Goal: Task Accomplishment & Management: Use online tool/utility

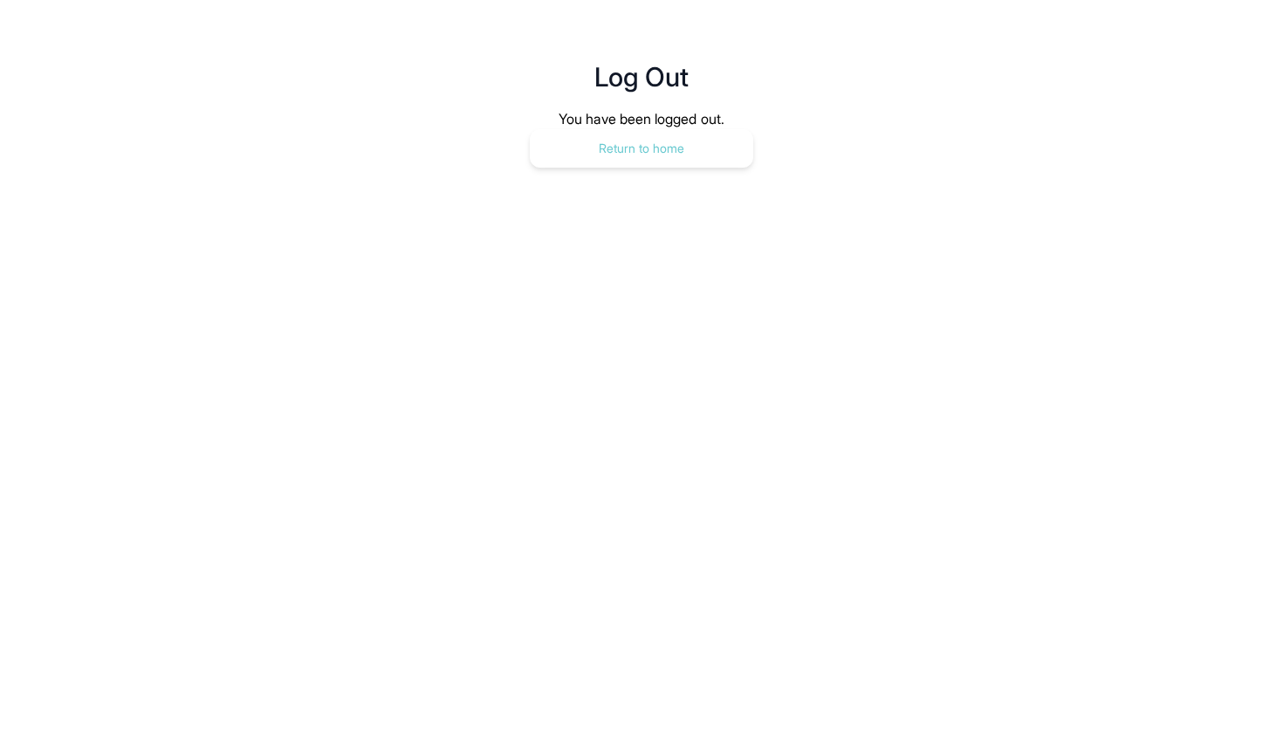
click at [656, 138] on button "Return to home" at bounding box center [641, 148] width 223 height 38
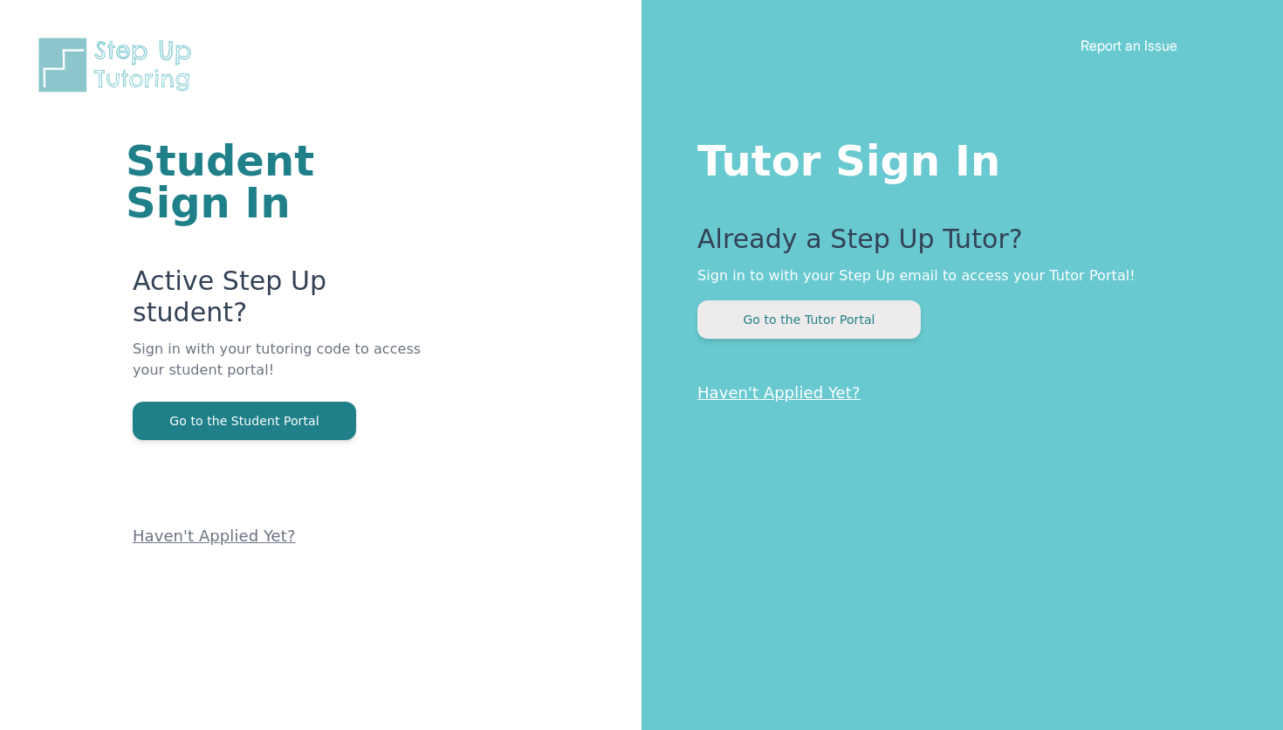
click at [802, 331] on button "Go to the Tutor Portal" at bounding box center [808, 319] width 223 height 38
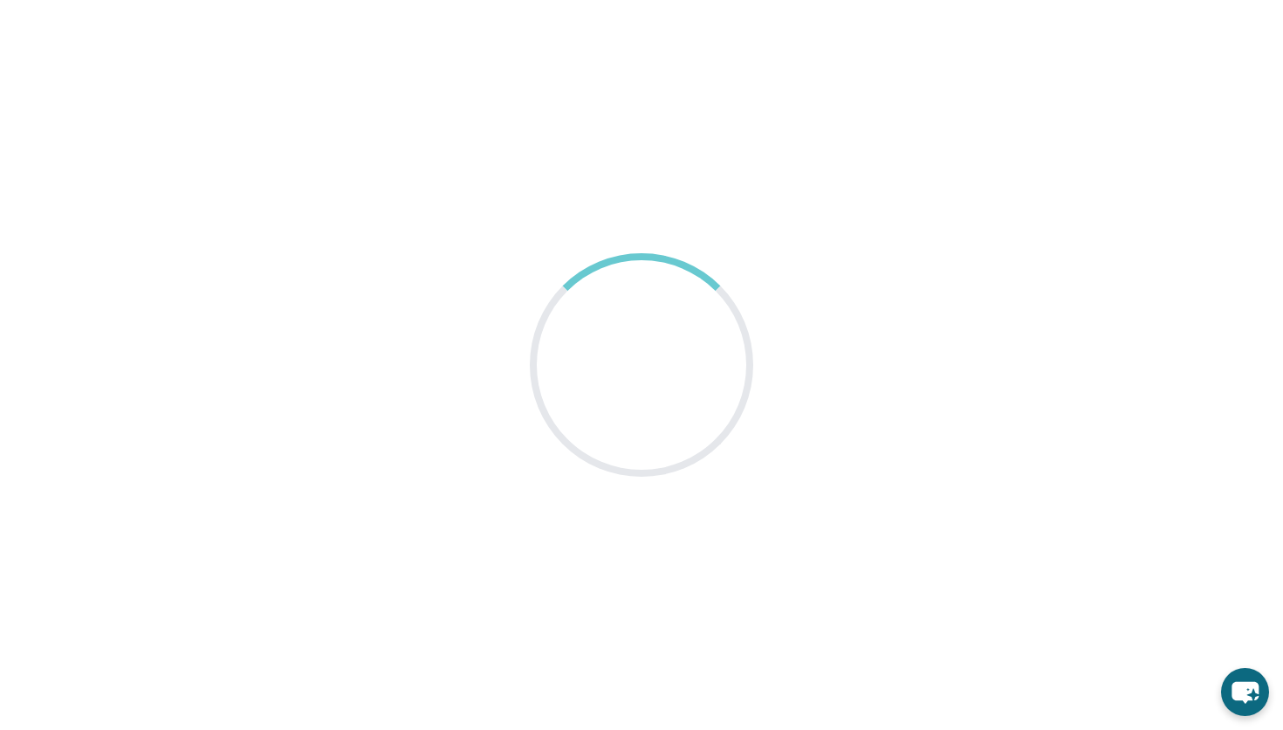
click at [576, 201] on main at bounding box center [641, 365] width 1283 height 730
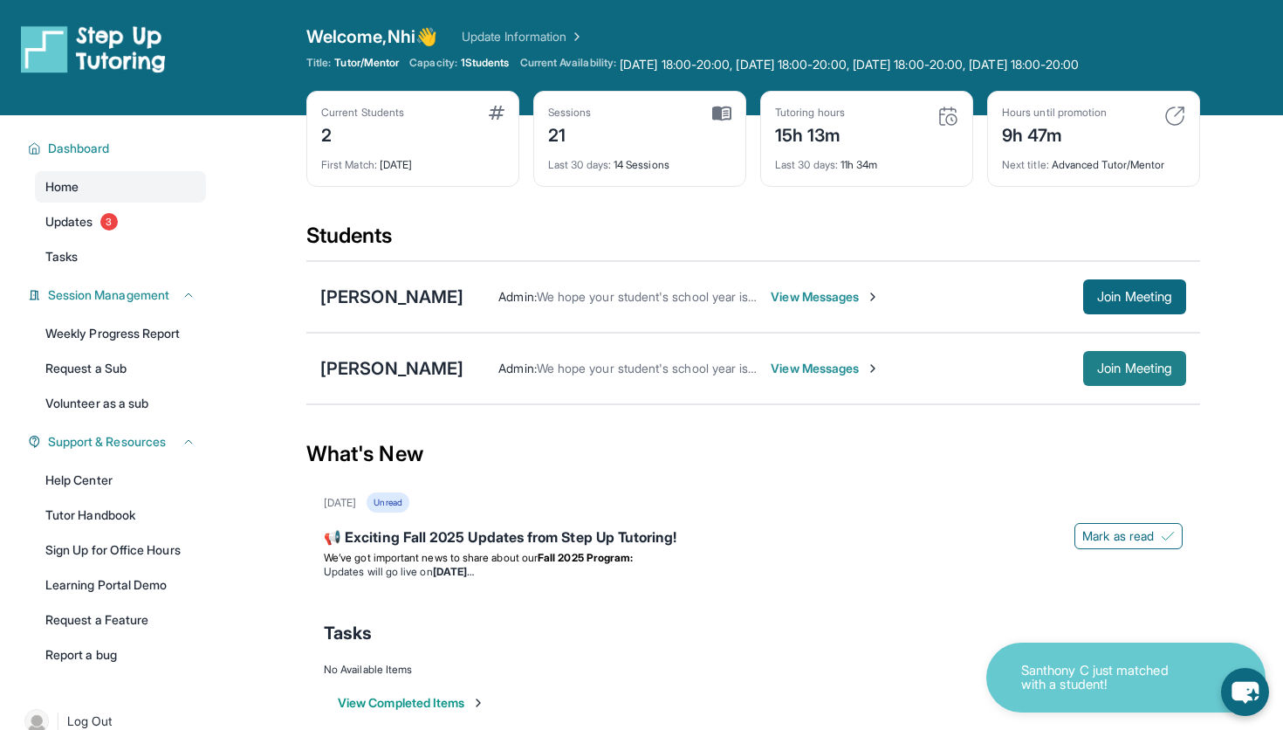
click at [1116, 378] on button "Join Meeting" at bounding box center [1134, 368] width 103 height 35
